Goal: Unclear

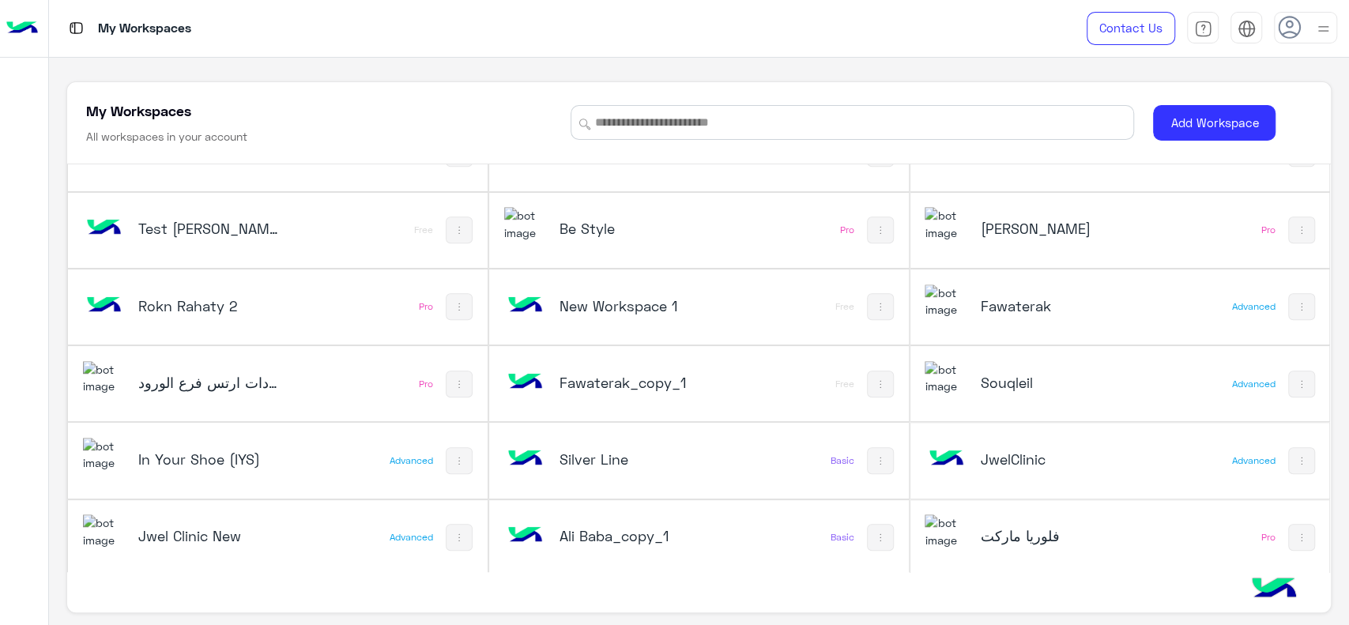
scroll to position [6, 0]
